Goal: Find contact information: Obtain details needed to contact an individual or organization

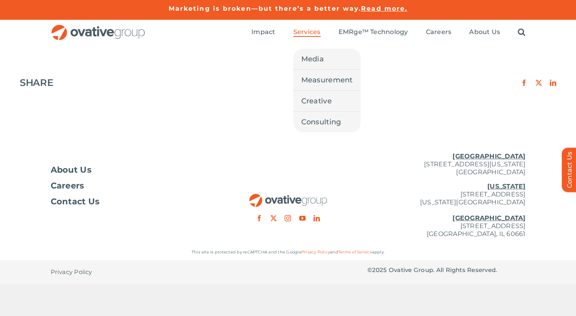
click at [312, 32] on span "Services" at bounding box center [306, 32] width 27 height 8
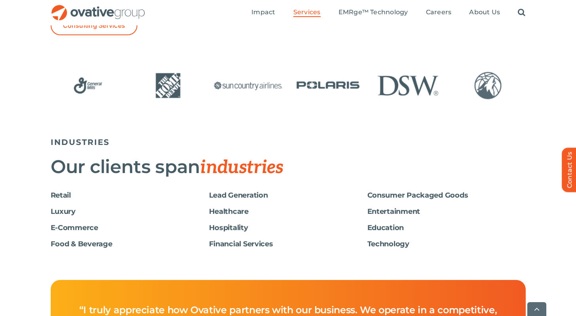
scroll to position [1276, 0]
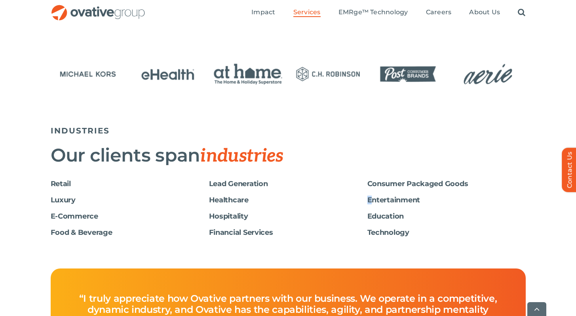
click at [369, 198] on h6 "Entertainment" at bounding box center [446, 200] width 158 height 8
click at [380, 201] on h6 "Entertainment" at bounding box center [446, 200] width 158 height 8
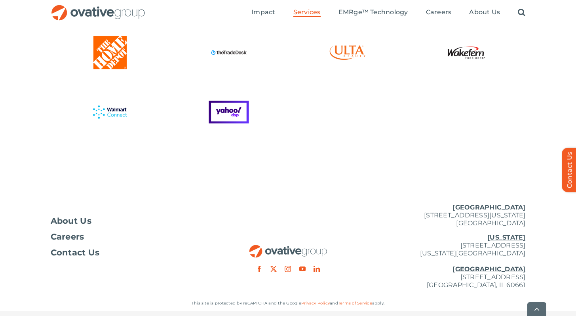
scroll to position [2195, 0]
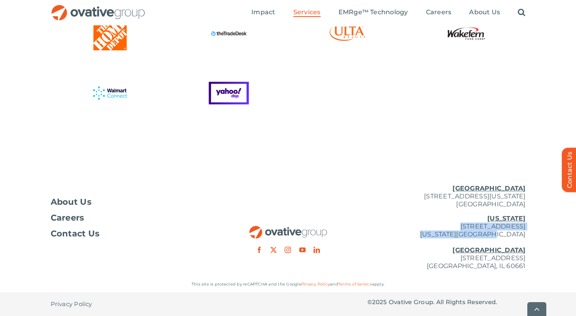
drag, startPoint x: 435, startPoint y: 226, endPoint x: 534, endPoint y: 238, distance: 99.3
click at [534, 238] on div "About Us Careers Contact Us [GEOGRAPHIC_DATA] [STREET_ADDRESS][GEOGRAPHIC_DATA]…" at bounding box center [288, 227] width 576 height 98
copy p "[STREET_ADDRESS][US_STATE]"
